Goal: Information Seeking & Learning: Learn about a topic

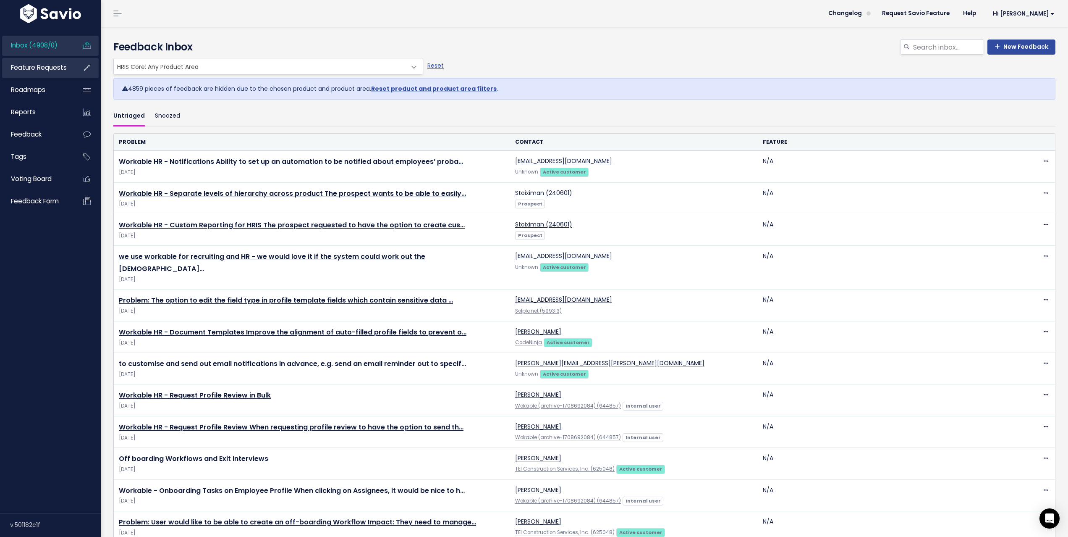
click at [33, 65] on span "Feature Requests" at bounding box center [39, 67] width 56 height 9
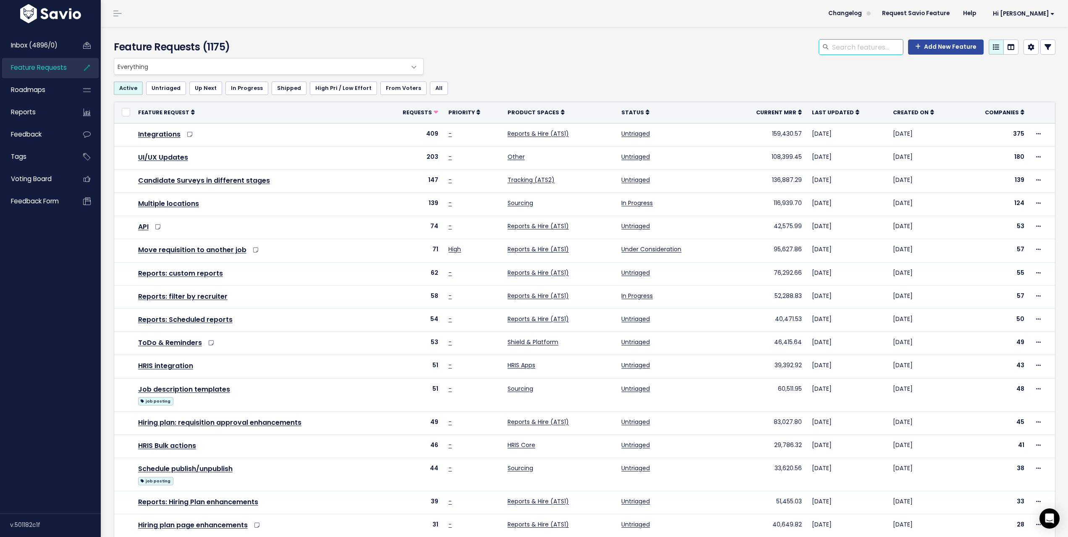
click at [867, 44] on input "search" at bounding box center [867, 46] width 72 height 15
type input "HRIS entity"
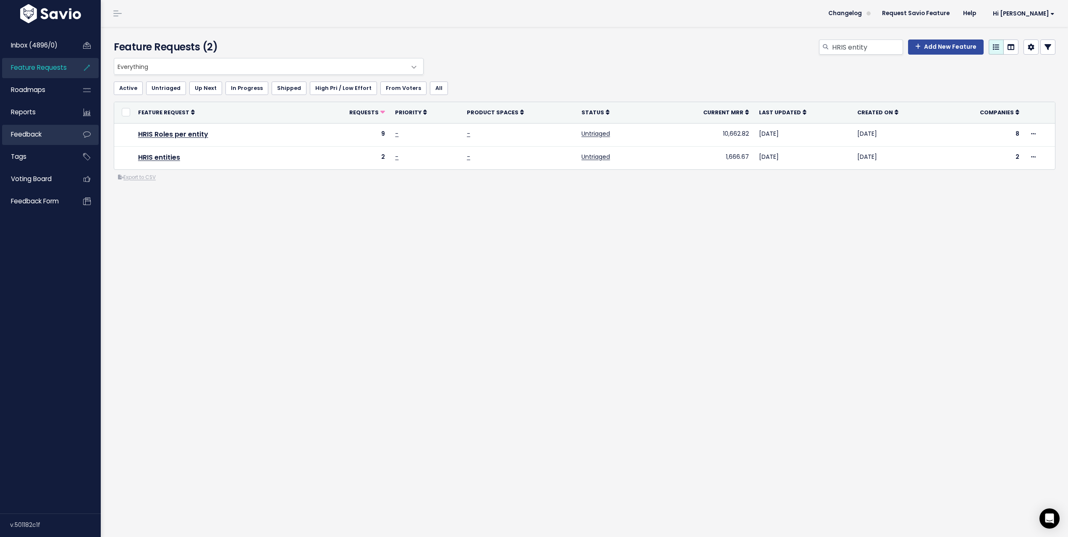
click at [39, 132] on span "Feedback" at bounding box center [26, 134] width 31 height 9
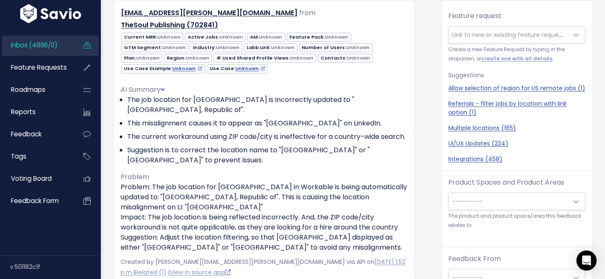
scroll to position [28, 0]
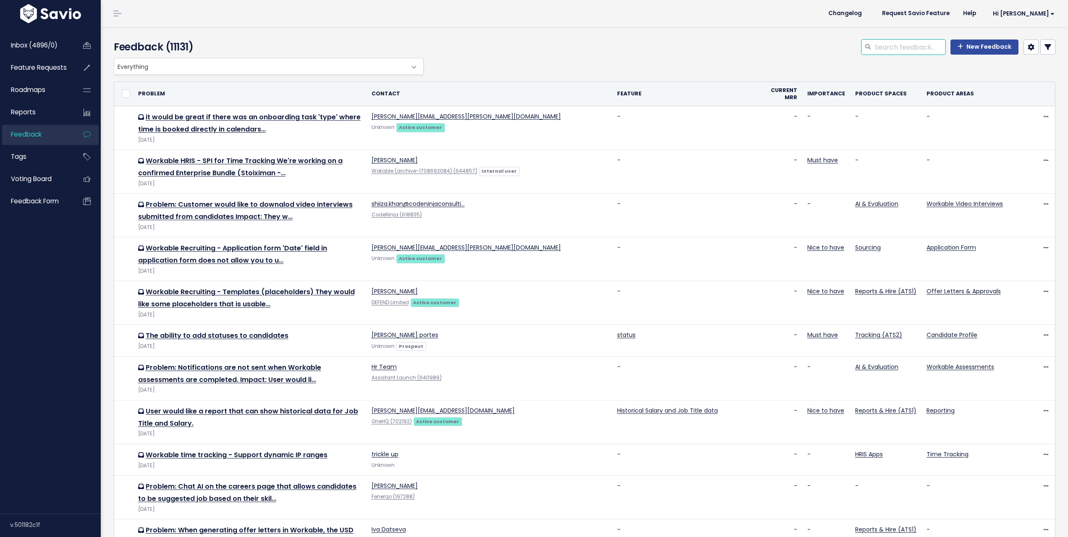
click at [885, 48] on input "search" at bounding box center [910, 46] width 72 height 15
type input "entity"
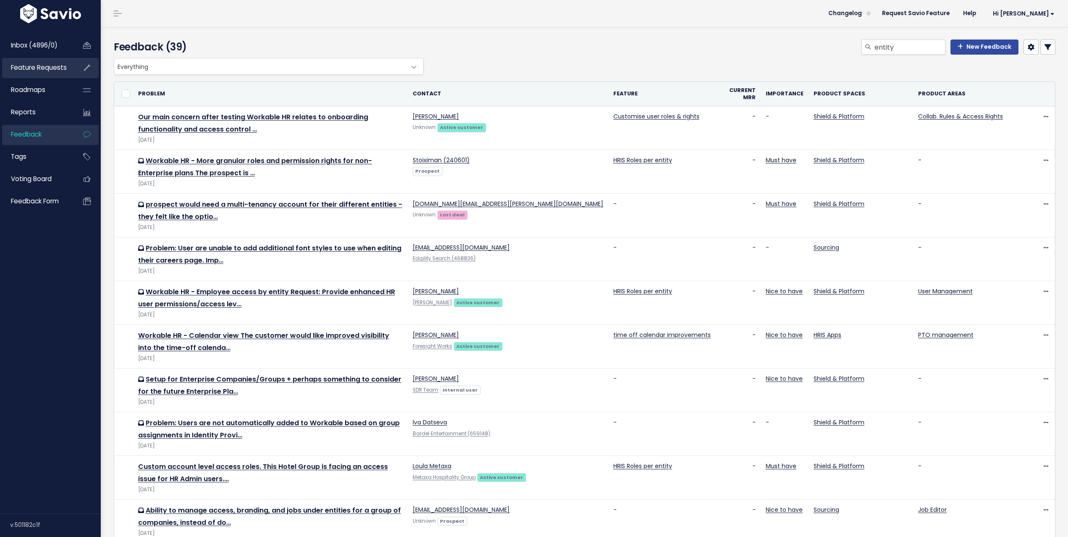
click at [40, 66] on span "Feature Requests" at bounding box center [39, 67] width 56 height 9
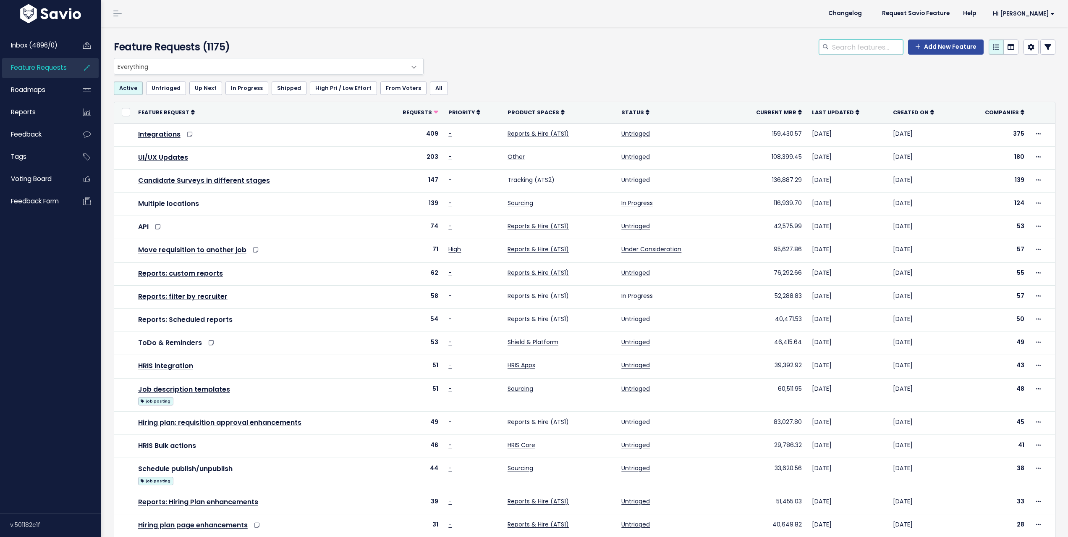
click at [884, 47] on input "search" at bounding box center [867, 46] width 72 height 15
type input "entity"
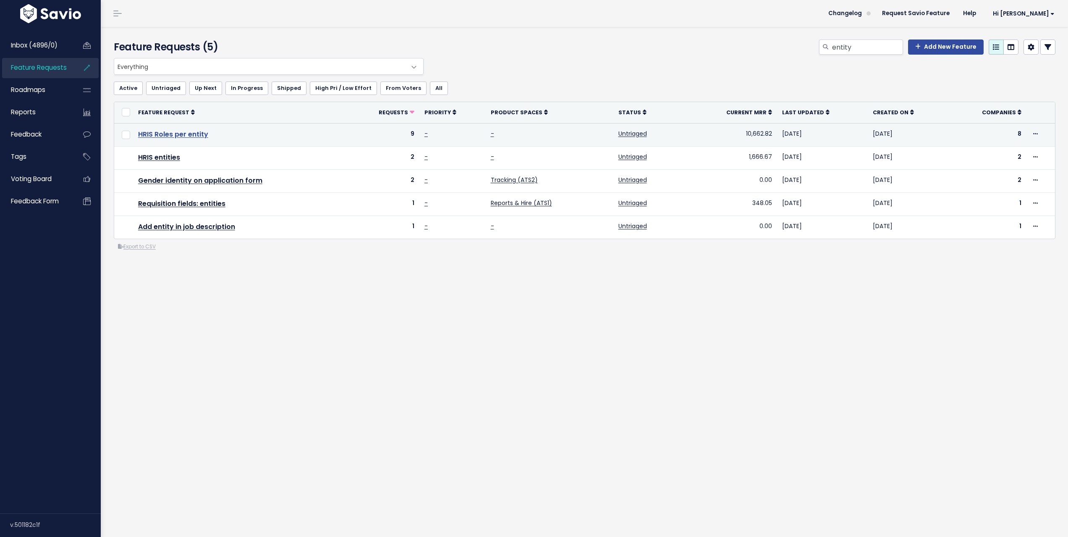
click at [166, 134] on link "HRIS Roles per entity" at bounding box center [173, 134] width 70 height 10
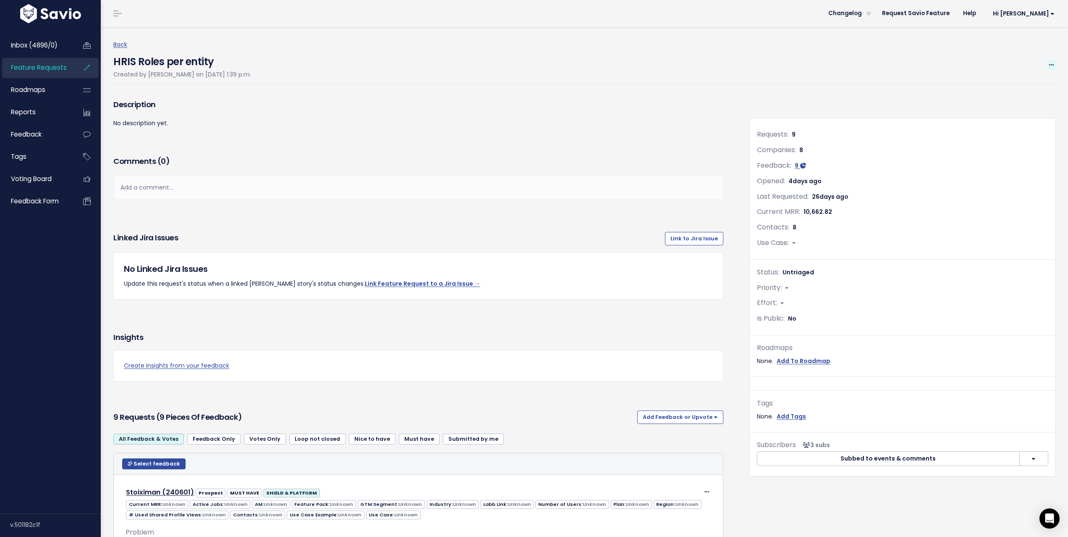
click at [1049, 63] on icon at bounding box center [1051, 65] width 5 height 5
click at [159, 62] on h4 "HRIS Roles per entity" at bounding box center [182, 59] width 138 height 19
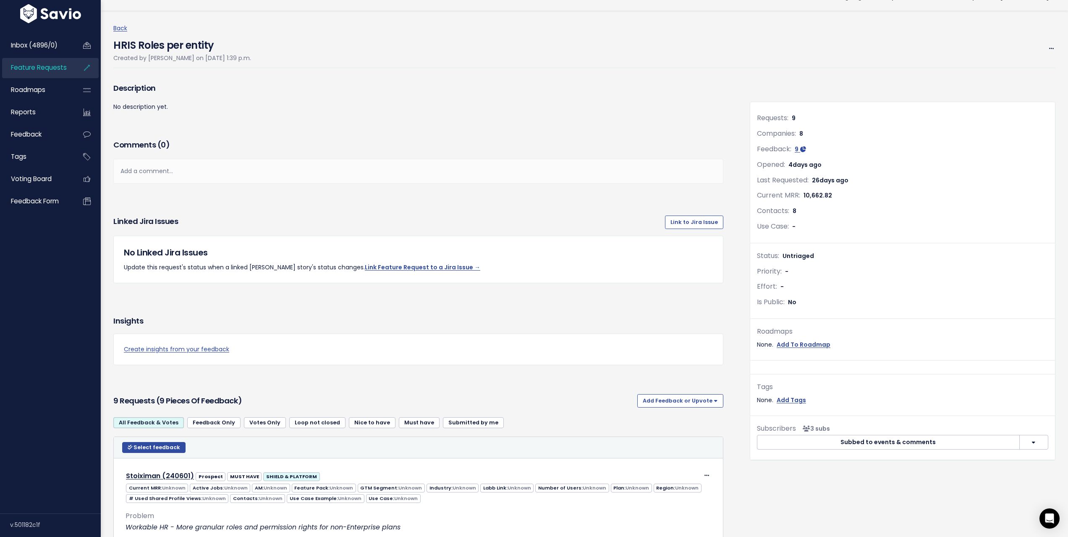
scroll to position [17, 0]
click at [197, 47] on h4 "HRIS Roles per entity" at bounding box center [182, 42] width 138 height 19
